Goal: Information Seeking & Learning: Learn about a topic

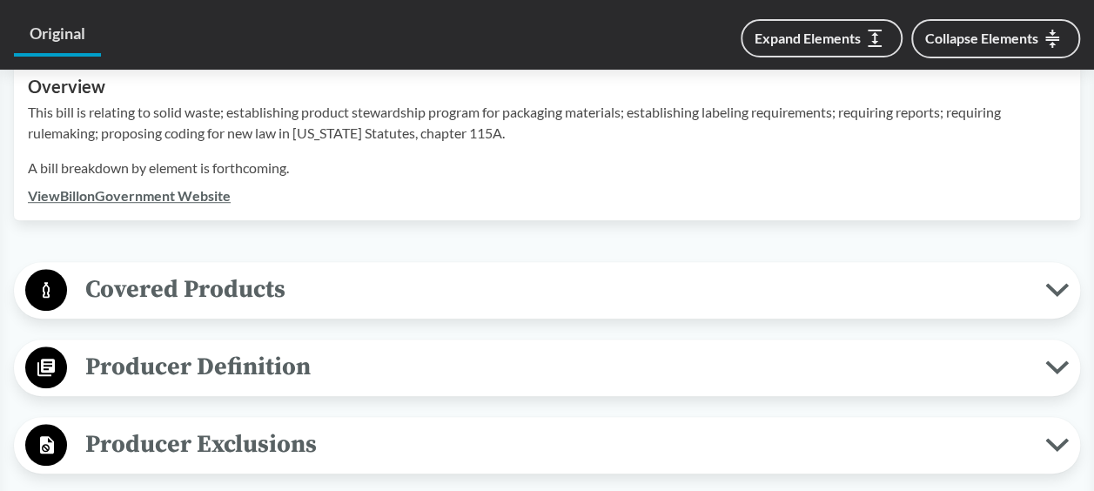
scroll to position [609, 0]
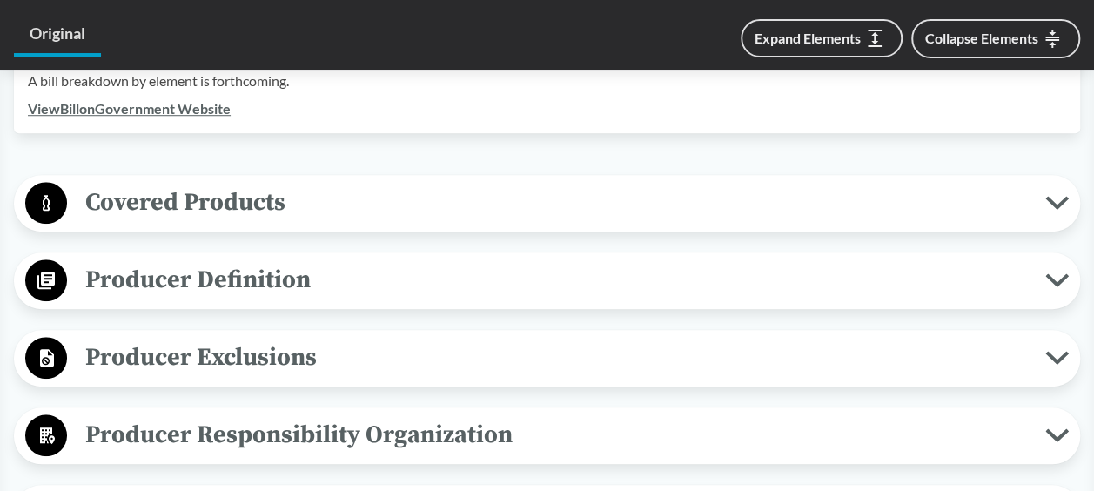
click at [1058, 353] on icon at bounding box center [1056, 358] width 23 height 14
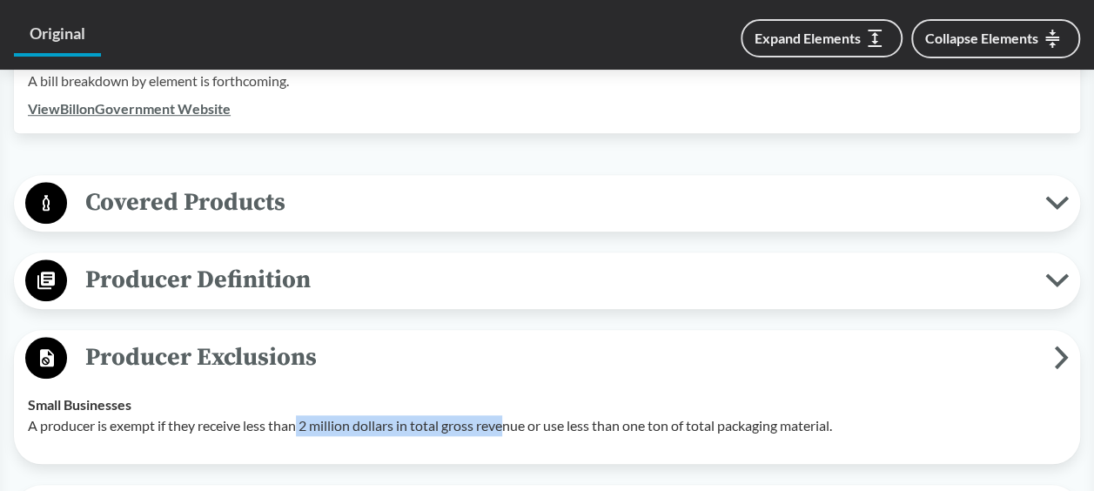
drag, startPoint x: 301, startPoint y: 427, endPoint x: 512, endPoint y: 430, distance: 210.6
click at [512, 430] on p "A producer is exempt if they receive less than 2 million dollars in total gross…" at bounding box center [547, 425] width 1038 height 21
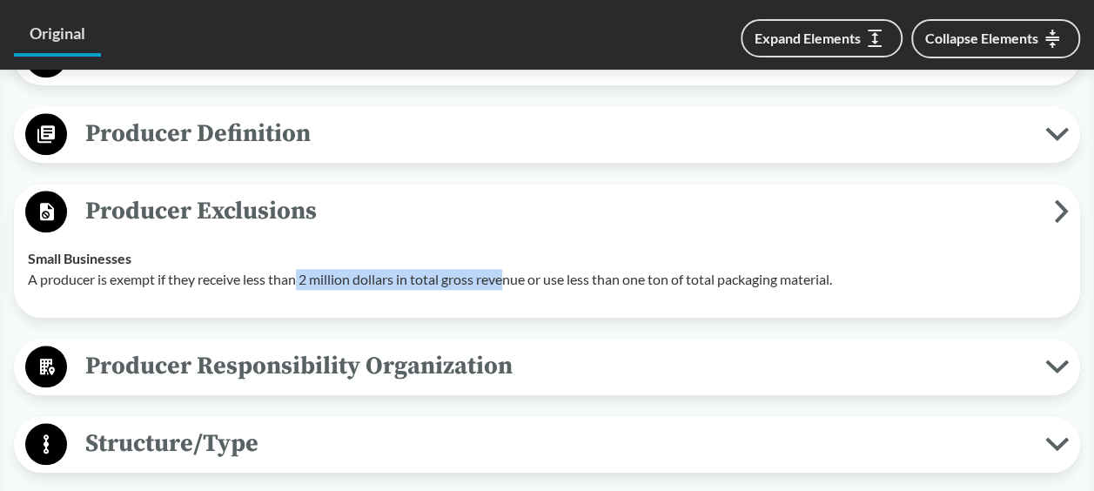
scroll to position [783, 0]
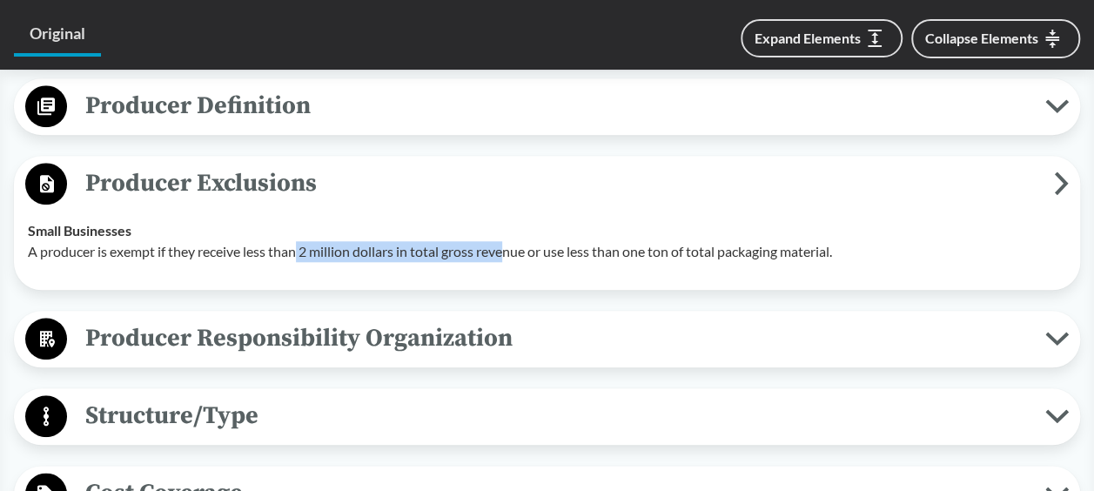
click at [1058, 339] on icon at bounding box center [1057, 338] width 18 height 9
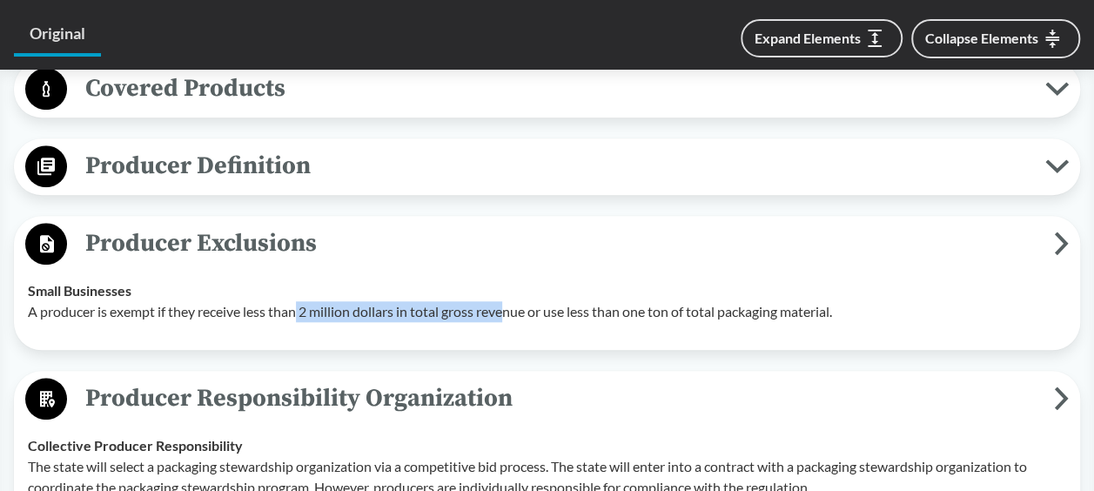
scroll to position [696, 0]
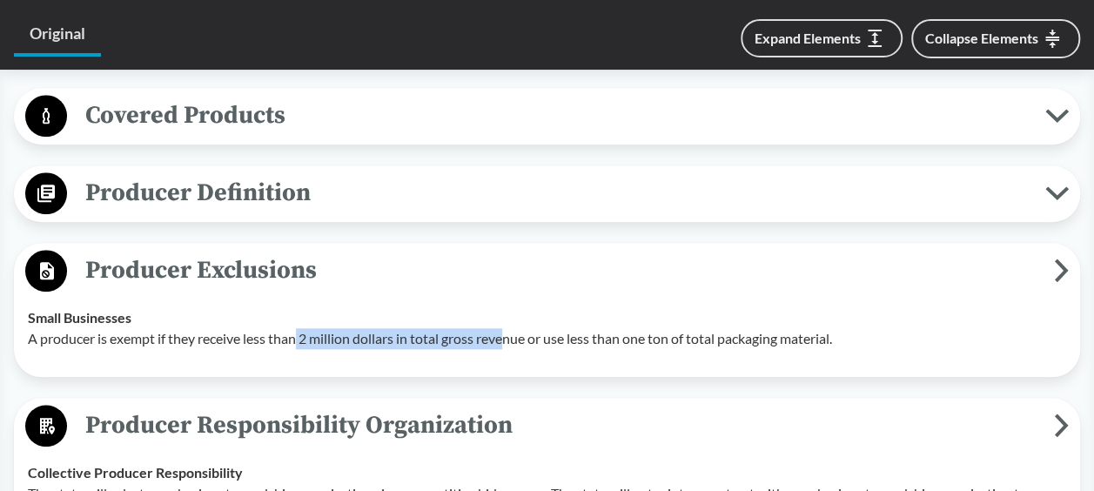
click at [1054, 191] on icon at bounding box center [1056, 193] width 23 height 14
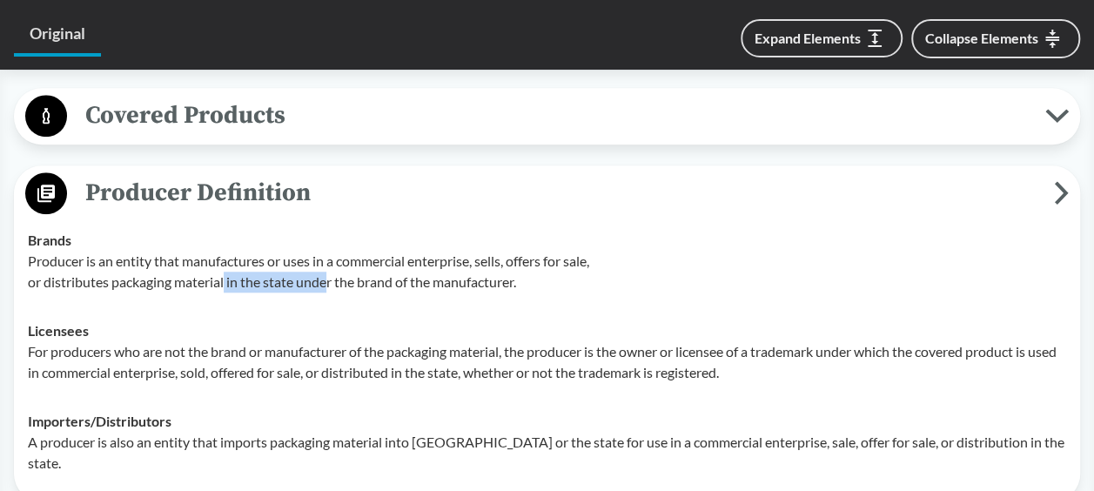
drag, startPoint x: 228, startPoint y: 285, endPoint x: 331, endPoint y: 284, distance: 102.7
click at [331, 284] on p "Producer is an entity that manufactures or uses in a commercial enterprise, sel…" at bounding box center [547, 272] width 1038 height 42
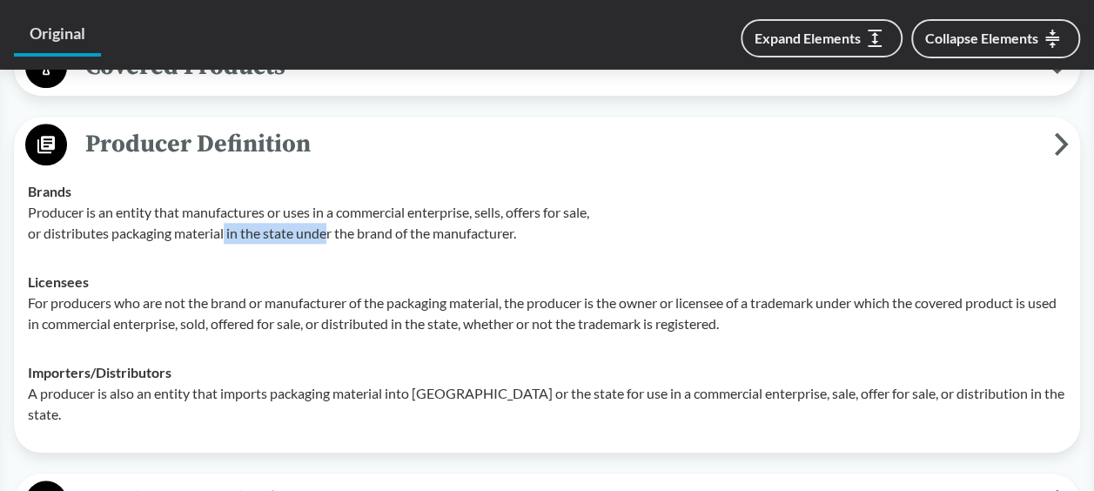
scroll to position [783, 0]
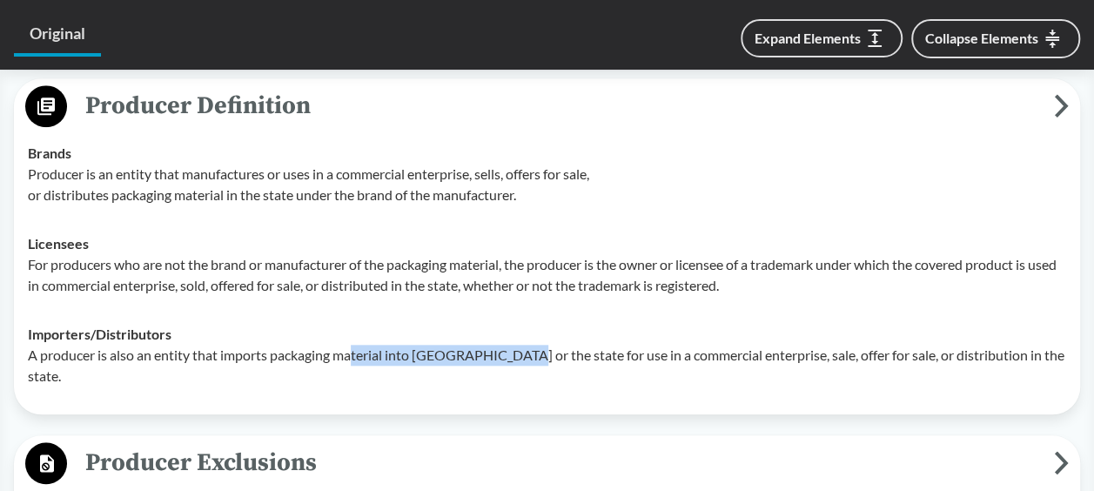
drag, startPoint x: 352, startPoint y: 355, endPoint x: 514, endPoint y: 355, distance: 161.9
click at [514, 355] on p "A producer is also an entity that imports packaging material into [GEOGRAPHIC_D…" at bounding box center [547, 366] width 1038 height 42
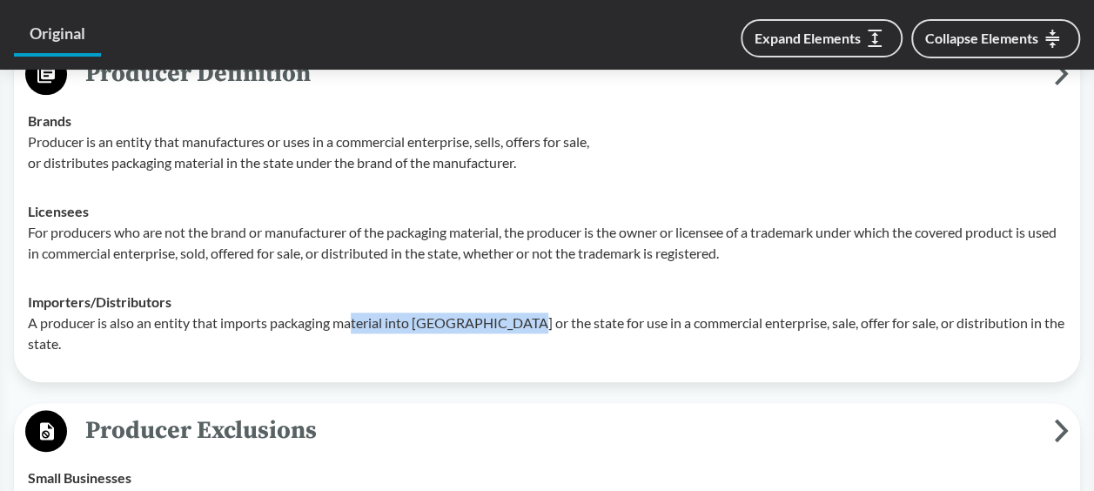
scroll to position [696, 0]
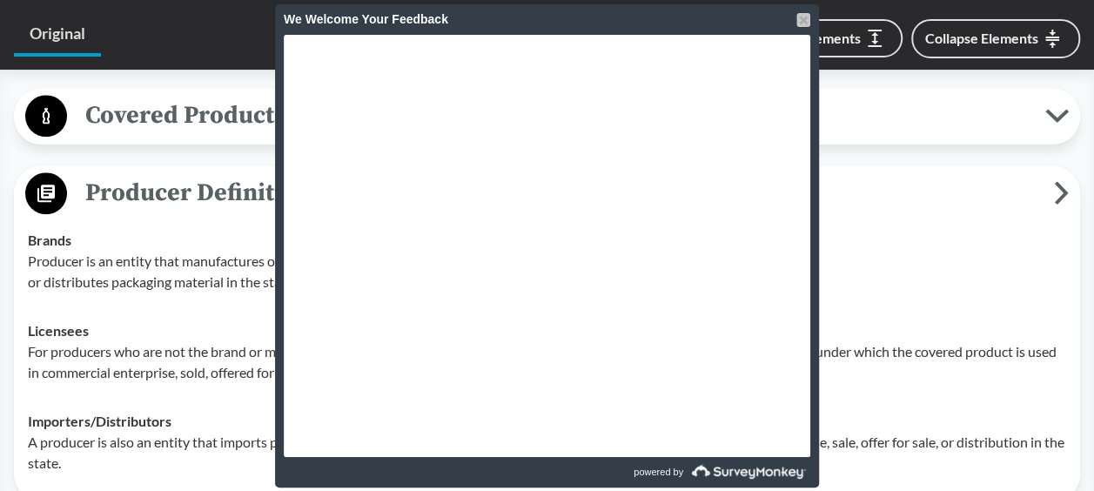
click at [806, 16] on div at bounding box center [803, 20] width 14 height 14
